Goal: Find specific page/section: Find specific page/section

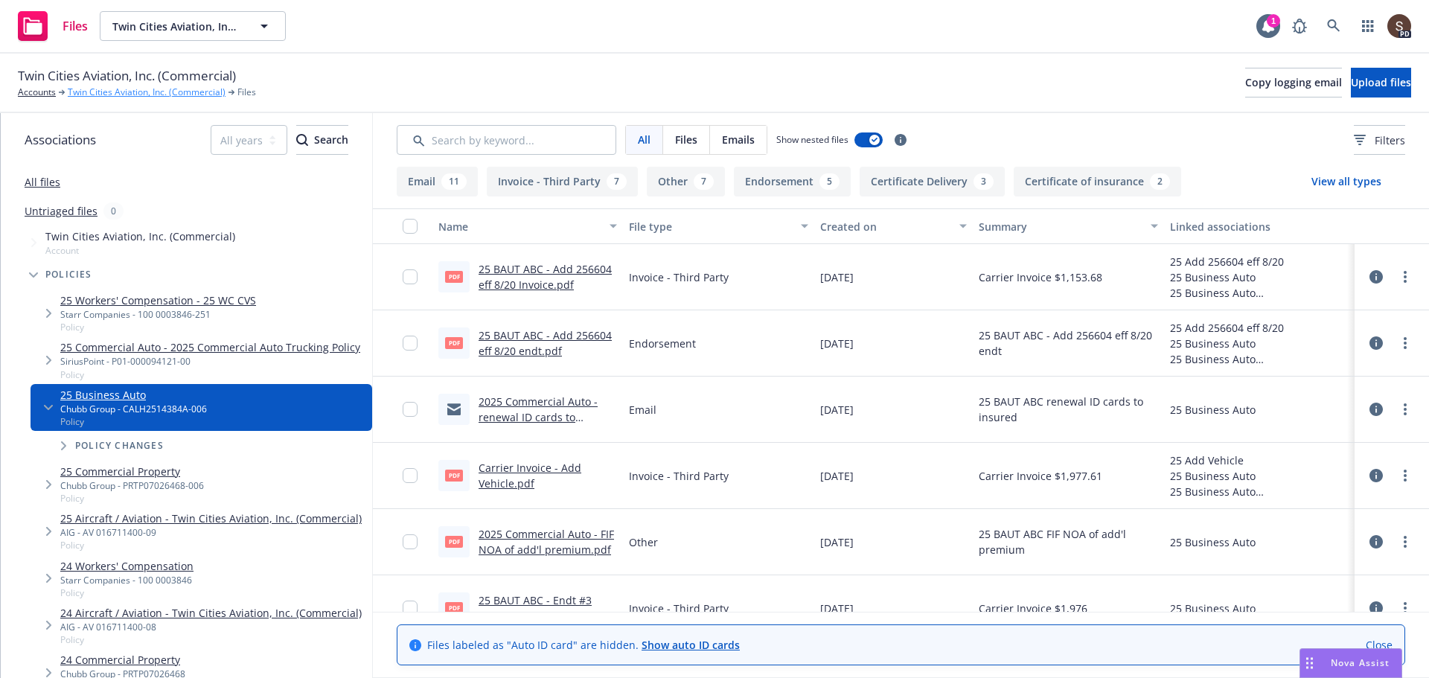
click at [106, 92] on link "Twin Cities Aviation, Inc. (Commercial)" at bounding box center [147, 92] width 158 height 13
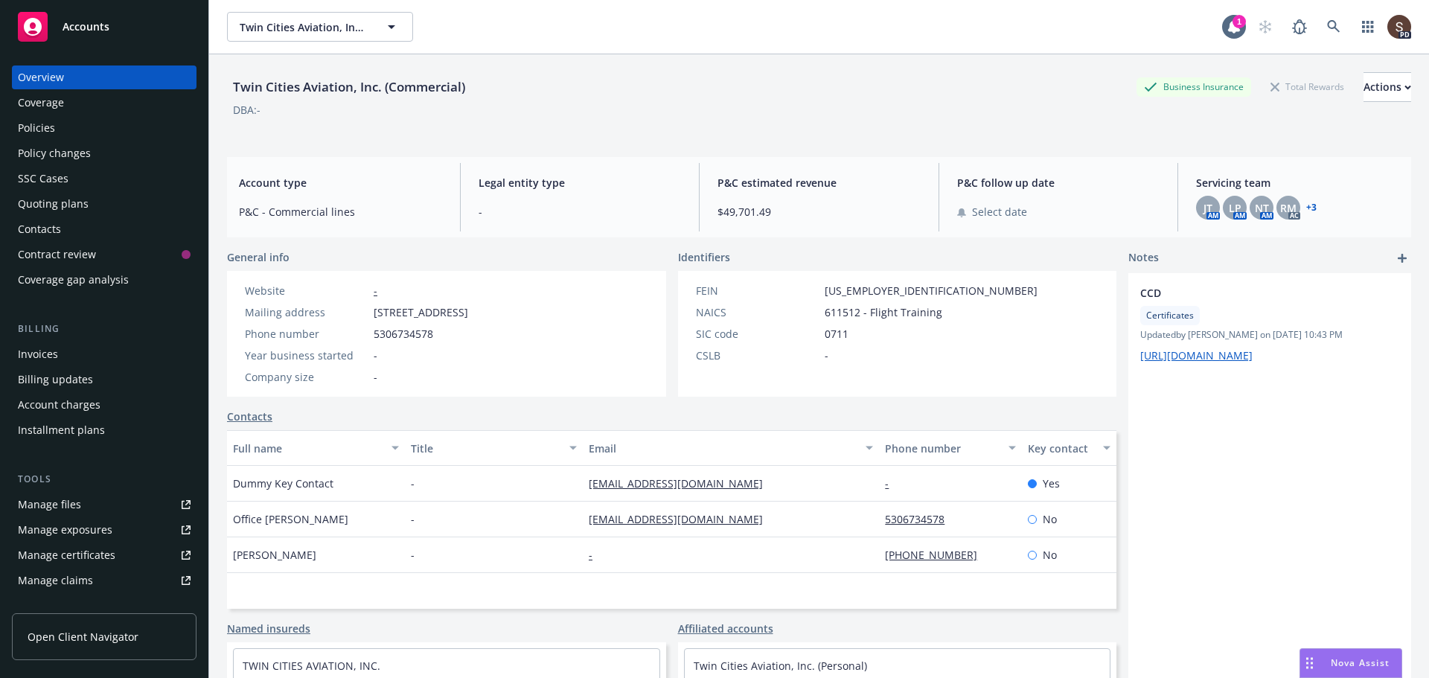
click at [41, 351] on div "Invoices" at bounding box center [38, 354] width 40 height 24
